Goal: Information Seeking & Learning: Learn about a topic

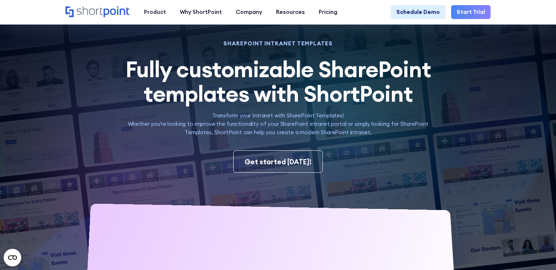
scroll to position [73, 0]
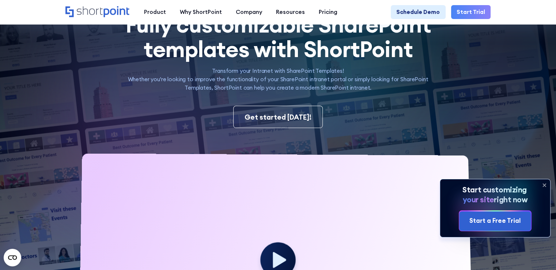
click at [544, 183] on icon at bounding box center [544, 185] width 12 height 12
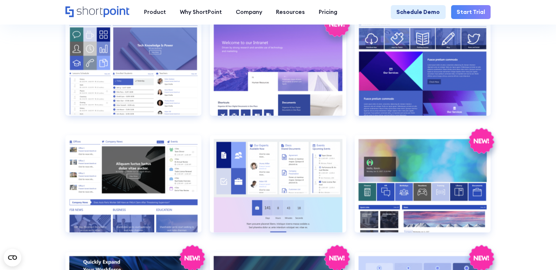
scroll to position [767, 0]
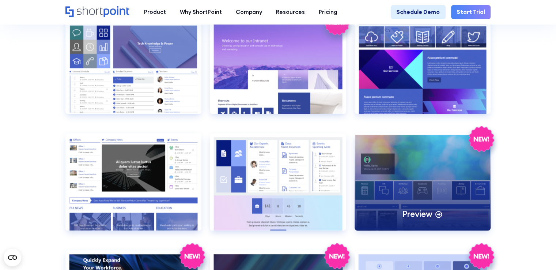
click at [425, 219] on p "Preview" at bounding box center [417, 213] width 30 height 11
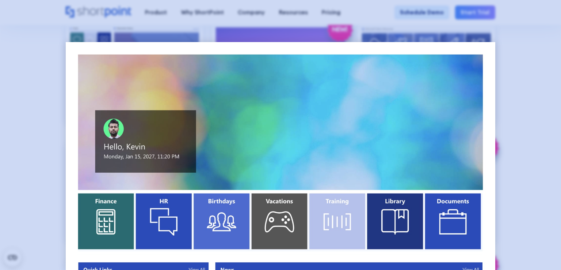
click at [520, 134] on div at bounding box center [280, 135] width 561 height 270
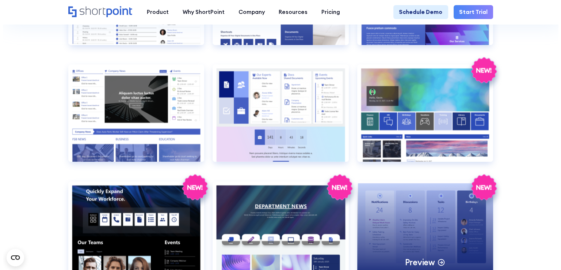
scroll to position [840, 0]
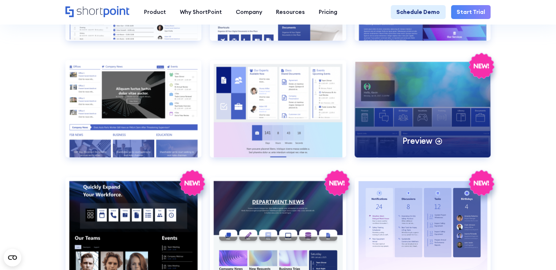
click at [440, 141] on icon at bounding box center [438, 141] width 3 height 0
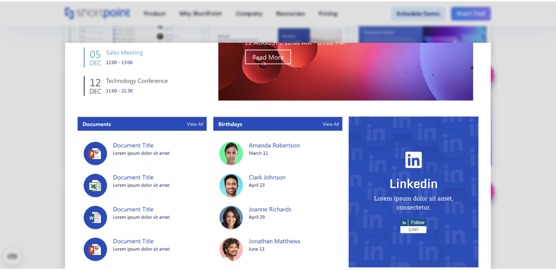
scroll to position [457, 0]
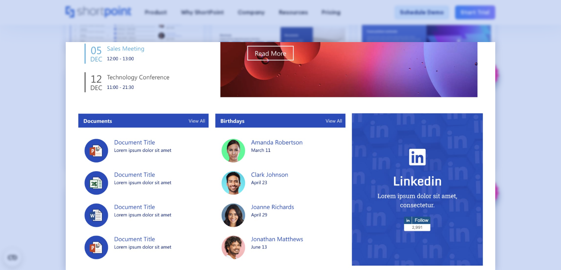
click at [524, 106] on div at bounding box center [280, 135] width 561 height 270
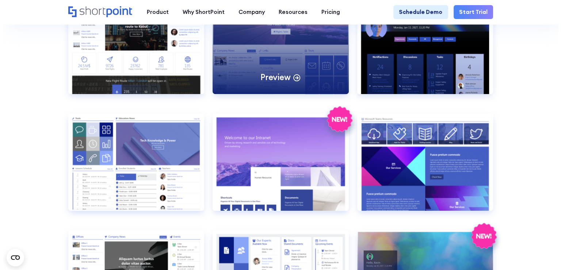
scroll to position [657, 0]
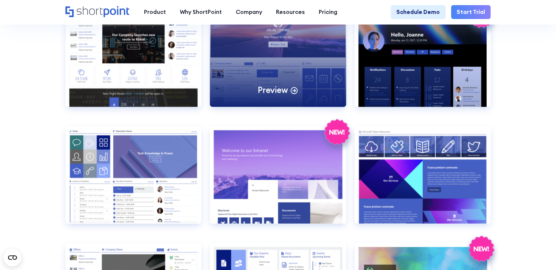
click at [278, 95] on p "Preview" at bounding box center [272, 89] width 30 height 11
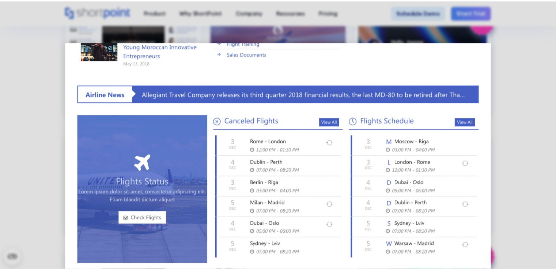
scroll to position [321, 0]
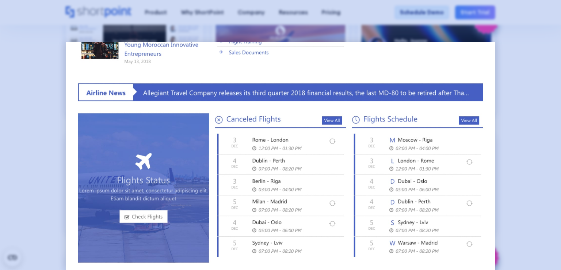
click at [522, 141] on div at bounding box center [280, 135] width 561 height 270
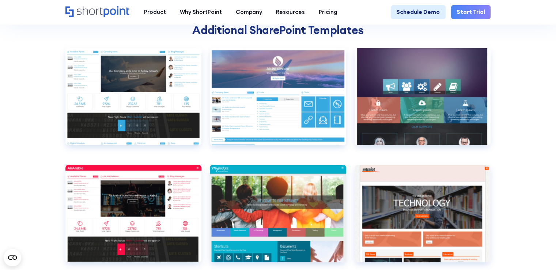
scroll to position [2082, 0]
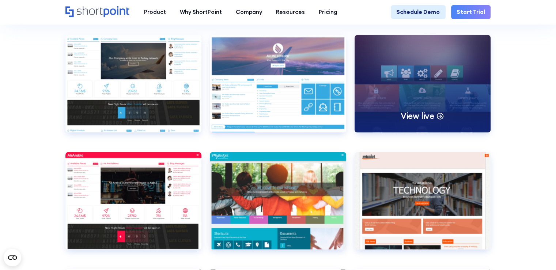
click at [425, 103] on div "View live" at bounding box center [422, 83] width 136 height 97
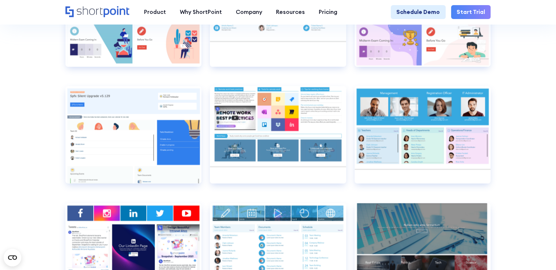
scroll to position [3798, 0]
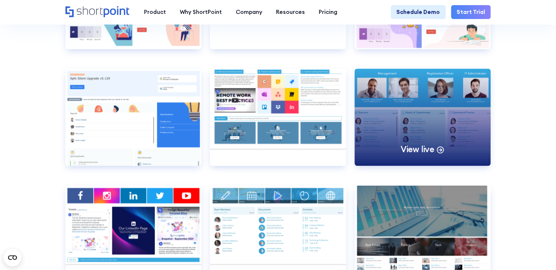
click at [430, 154] on p "View live" at bounding box center [417, 149] width 34 height 11
